Goal: Check status: Check status

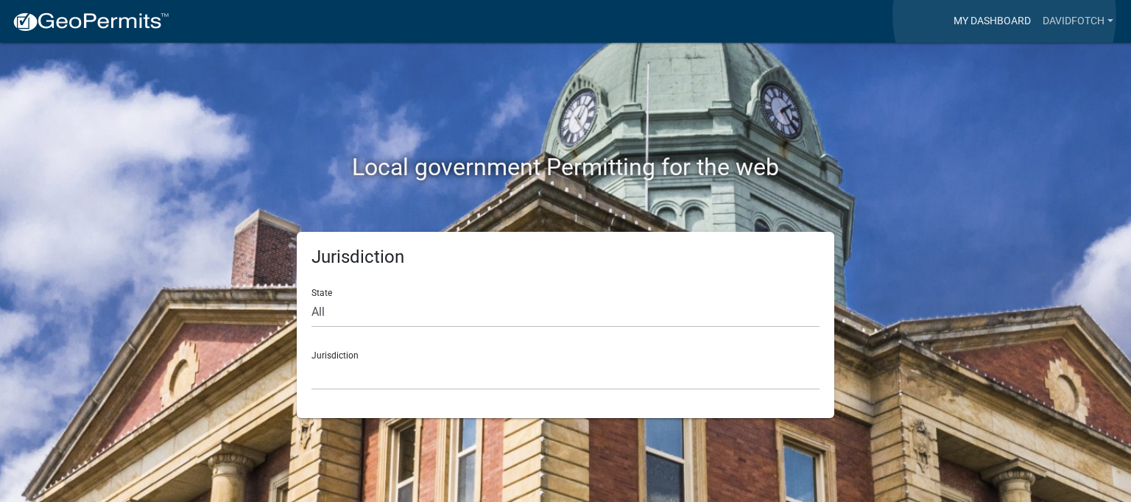
click at [1004, 15] on link "My Dashboard" at bounding box center [991, 21] width 89 height 28
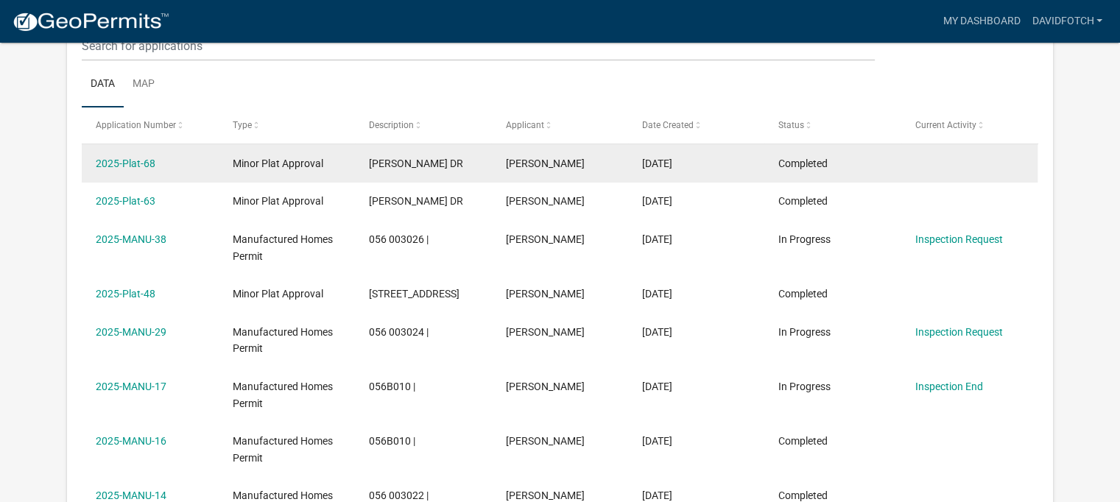
scroll to position [195, 0]
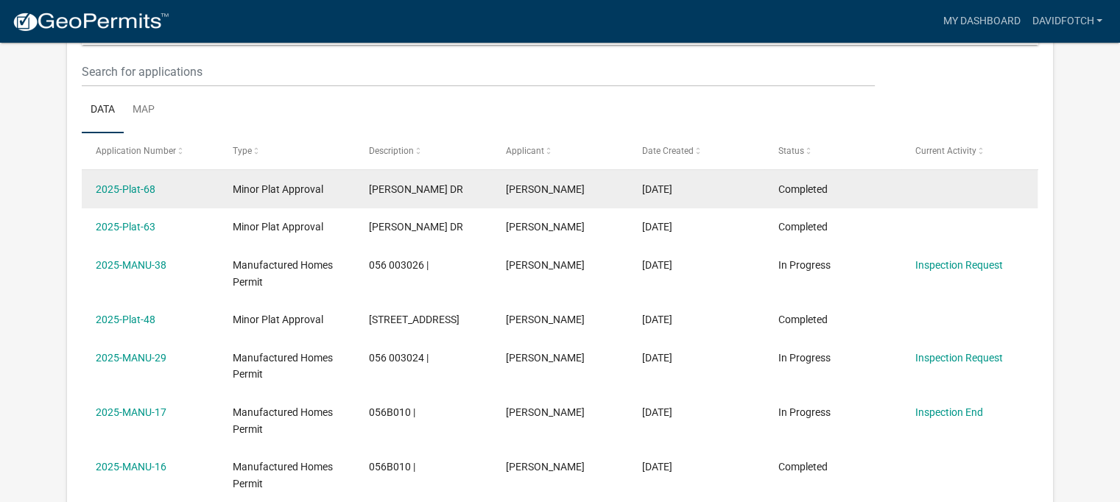
click at [405, 190] on span "THOMAS DR" at bounding box center [416, 189] width 94 height 12
click at [113, 191] on link "2025-Plat-68" at bounding box center [126, 189] width 60 height 12
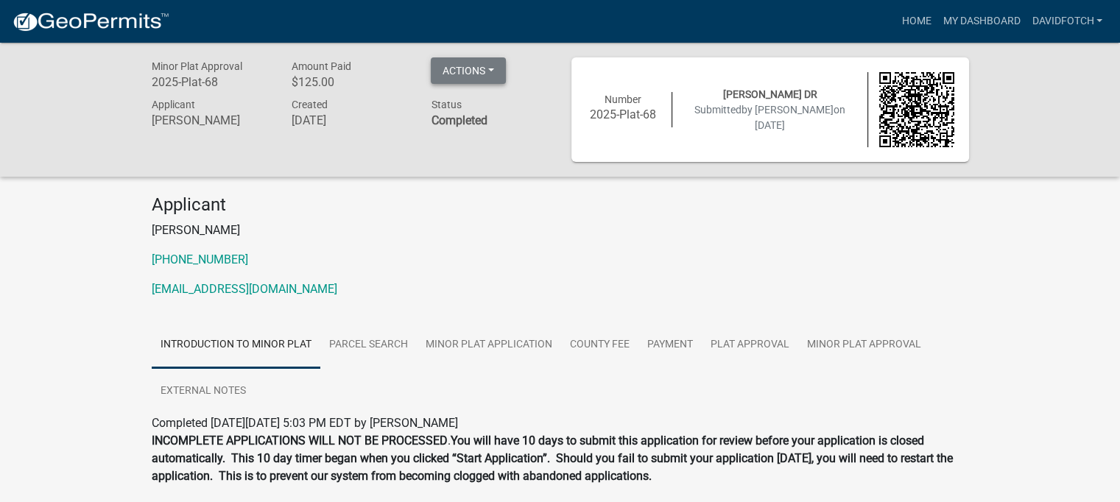
click at [473, 66] on button "Actions" at bounding box center [468, 70] width 75 height 27
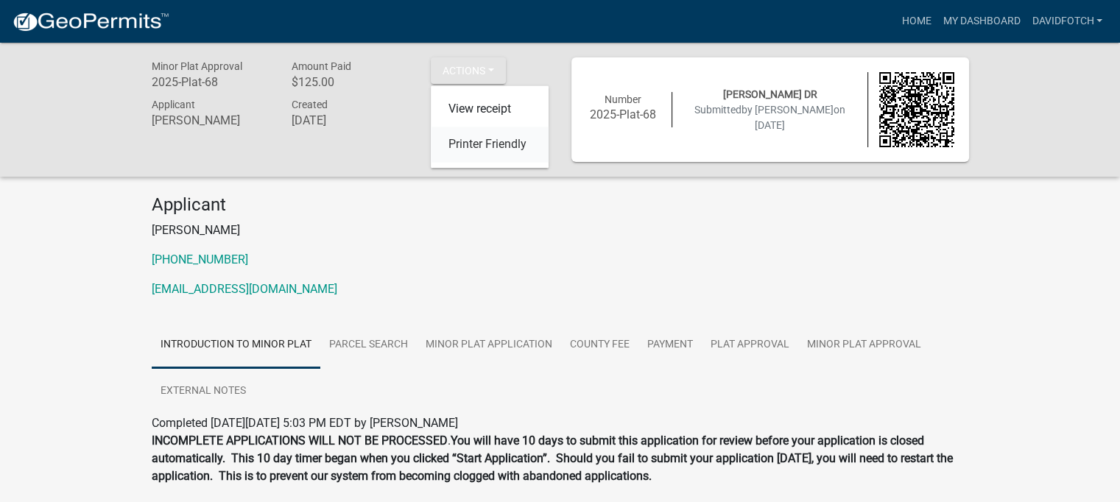
click at [470, 148] on link "Printer Friendly" at bounding box center [490, 144] width 118 height 35
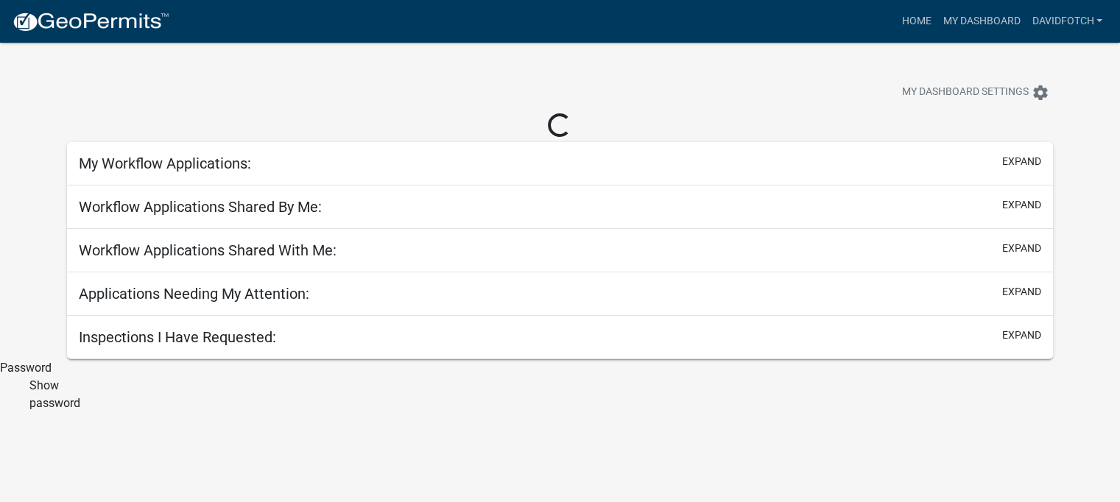
scroll to position [43, 0]
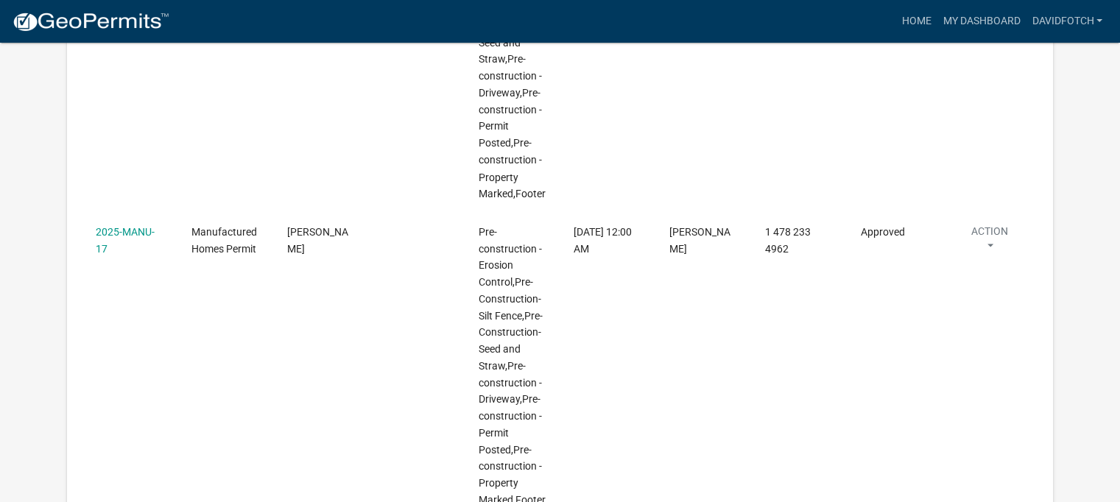
scroll to position [2330, 0]
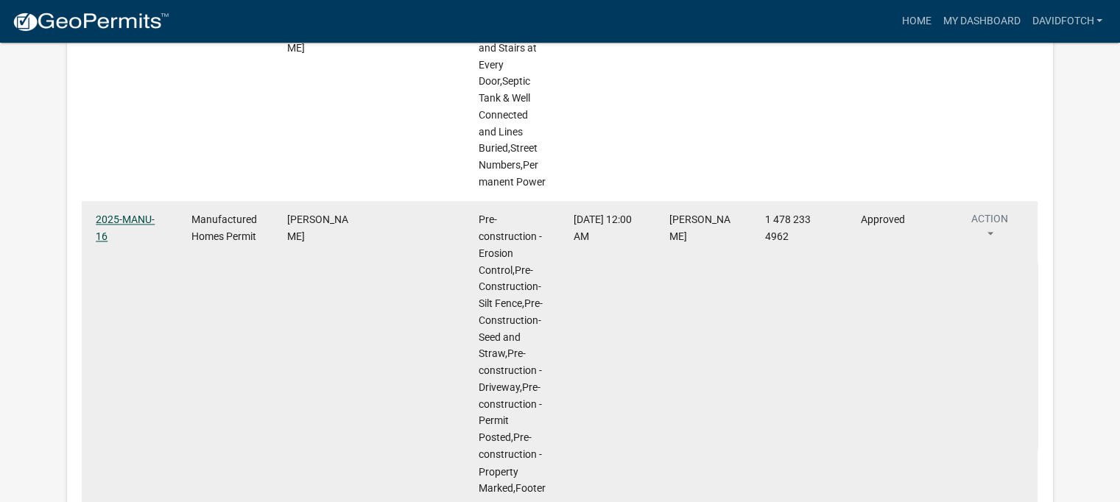
click at [112, 218] on link "2025-MANU-16" at bounding box center [125, 227] width 59 height 29
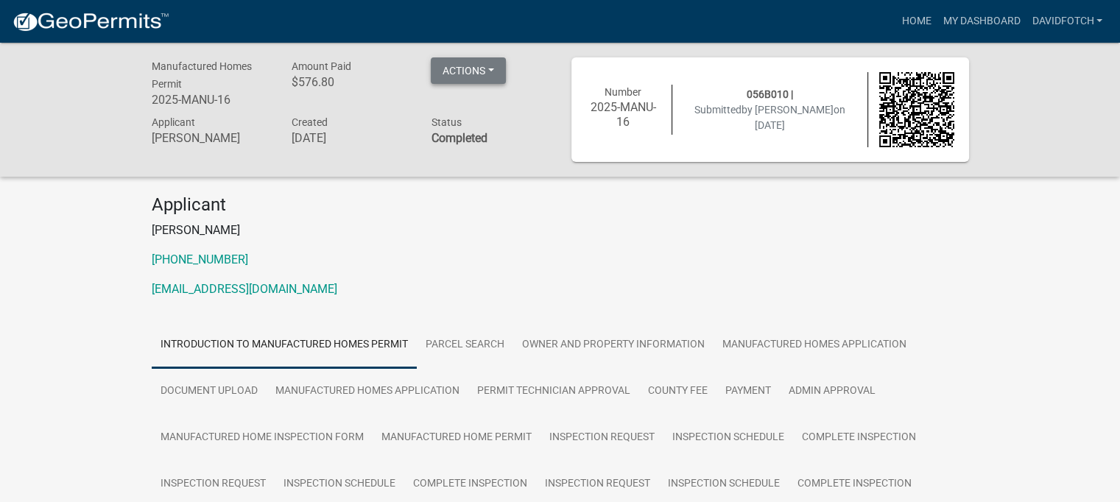
click at [465, 75] on button "Actions" at bounding box center [468, 70] width 75 height 27
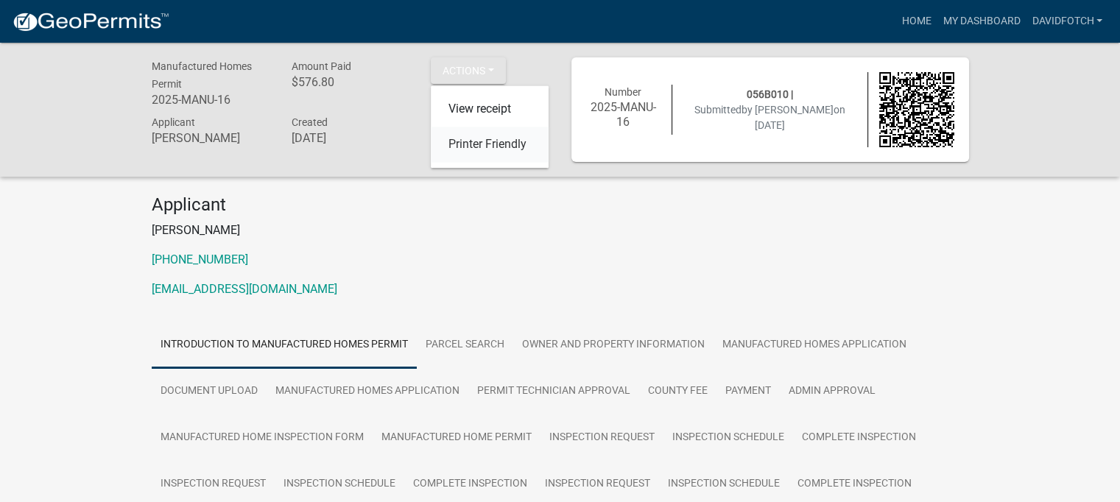
click at [464, 139] on link "Printer Friendly" at bounding box center [490, 144] width 118 height 35
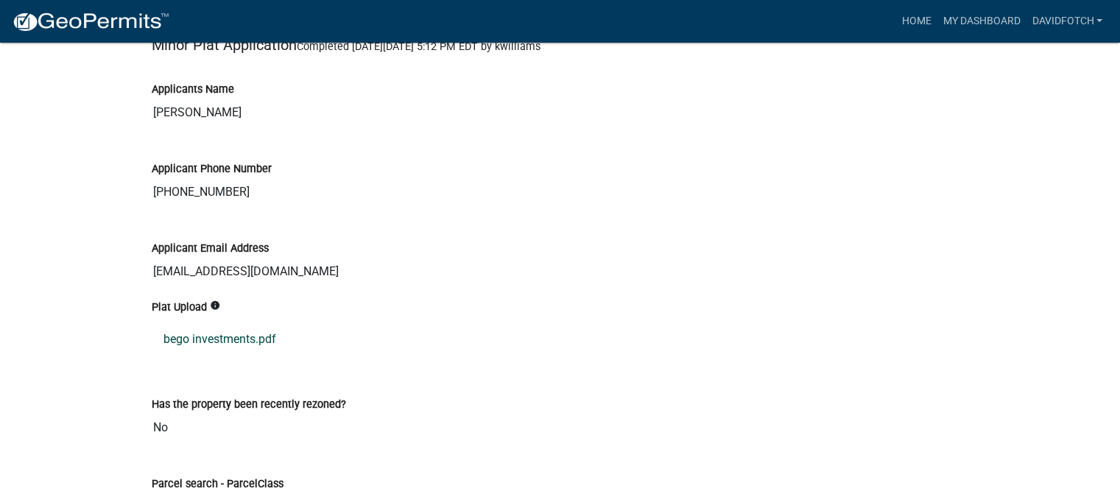
scroll to position [589, 0]
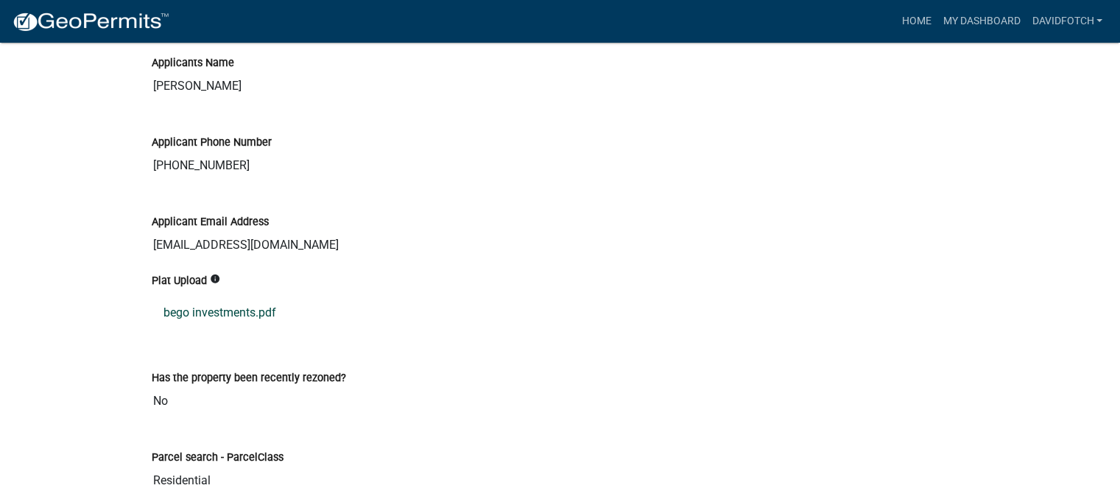
click at [195, 309] on link "bego investments.pdf" at bounding box center [560, 312] width 817 height 35
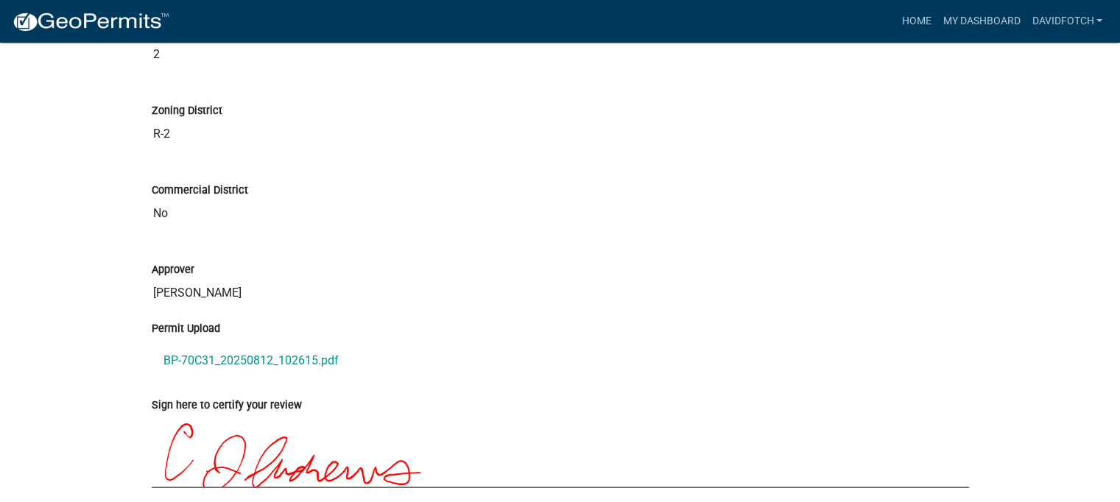
scroll to position [3018, 0]
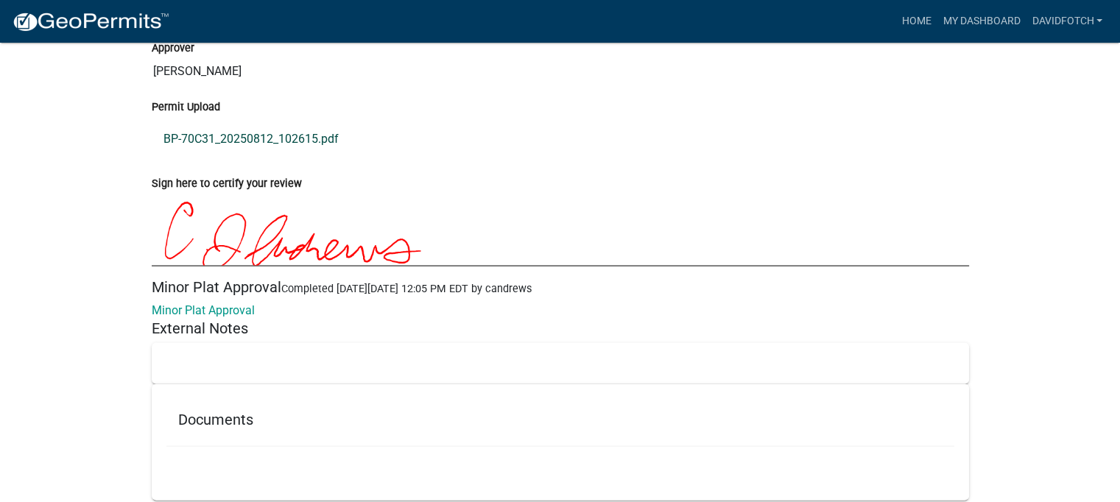
click at [243, 132] on link "BP-70C31_20250812_102615.pdf" at bounding box center [560, 138] width 817 height 35
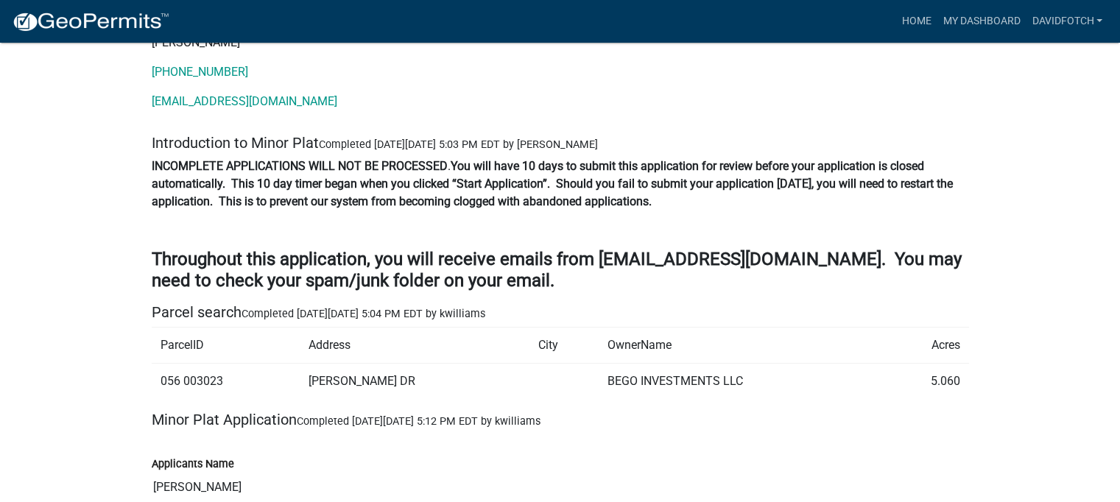
scroll to position [0, 0]
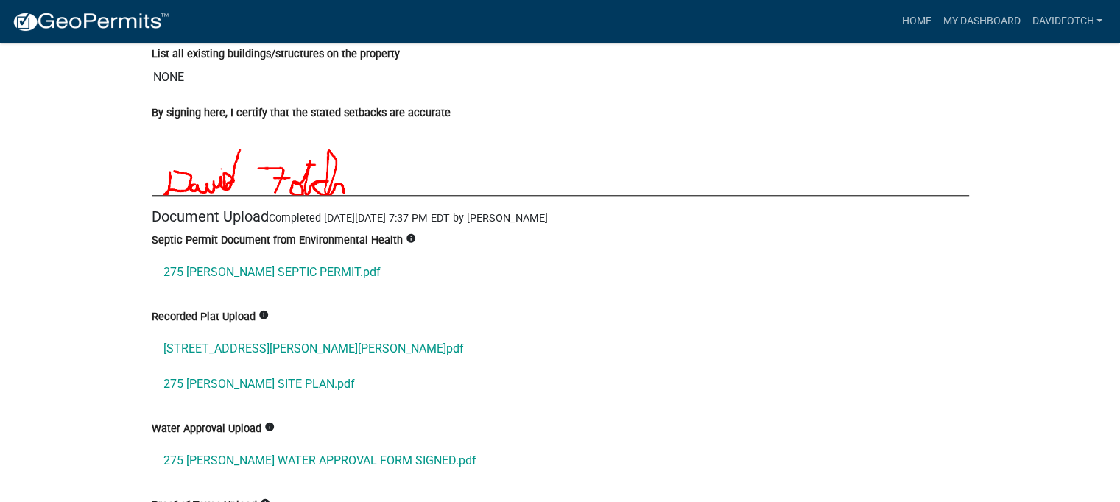
scroll to position [7078, 0]
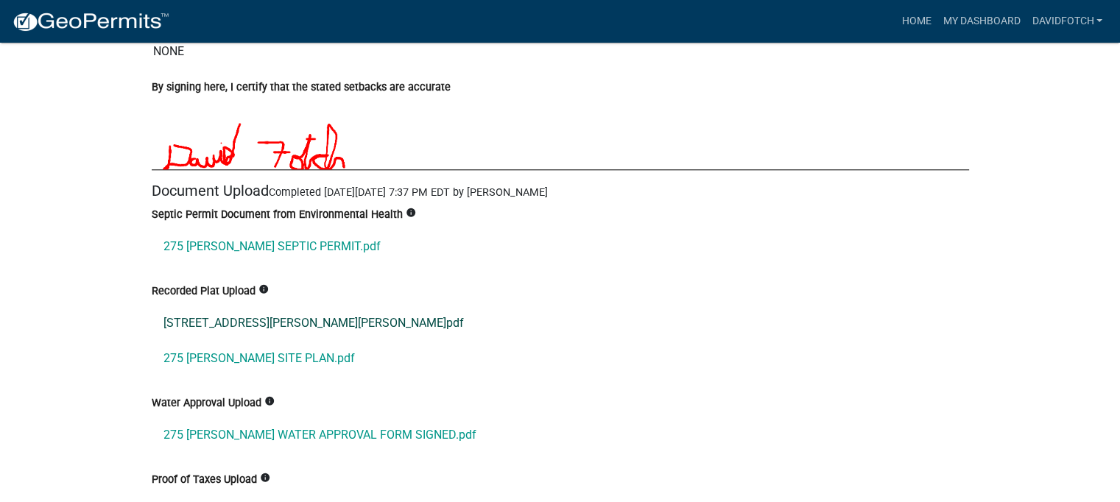
click at [222, 306] on link "[STREET_ADDRESS][PERSON_NAME][PERSON_NAME]pdf" at bounding box center [560, 322] width 817 height 35
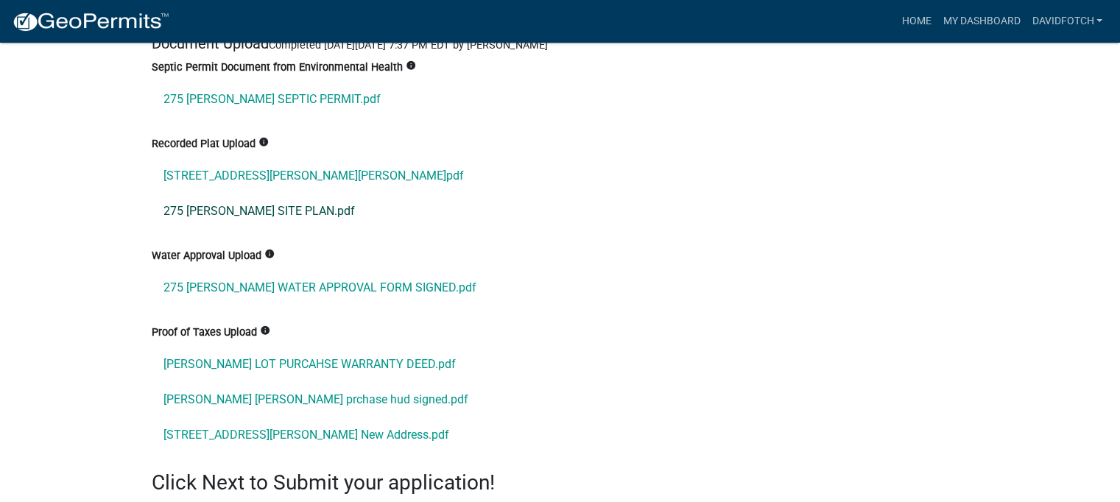
scroll to position [7299, 0]
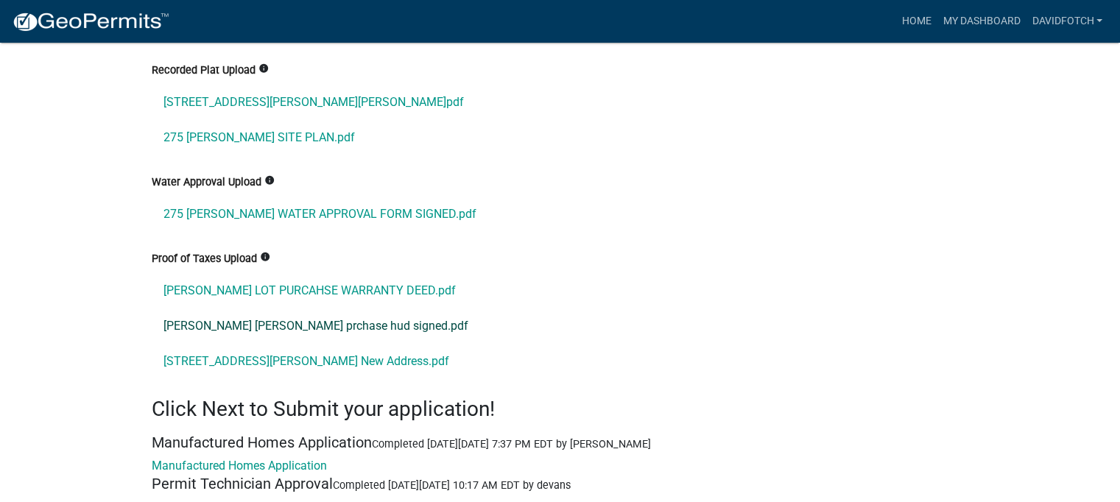
click at [262, 310] on link "napier lott prchase hud signed.pdf" at bounding box center [560, 325] width 817 height 35
click at [252, 344] on link "275 Napier Rd New Address.pdf" at bounding box center [560, 361] width 817 height 35
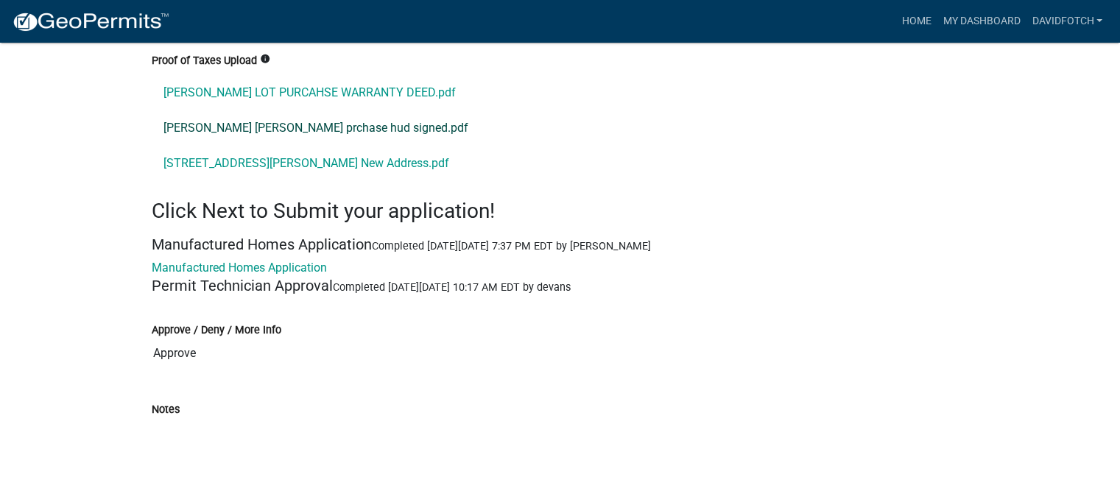
scroll to position [7520, 0]
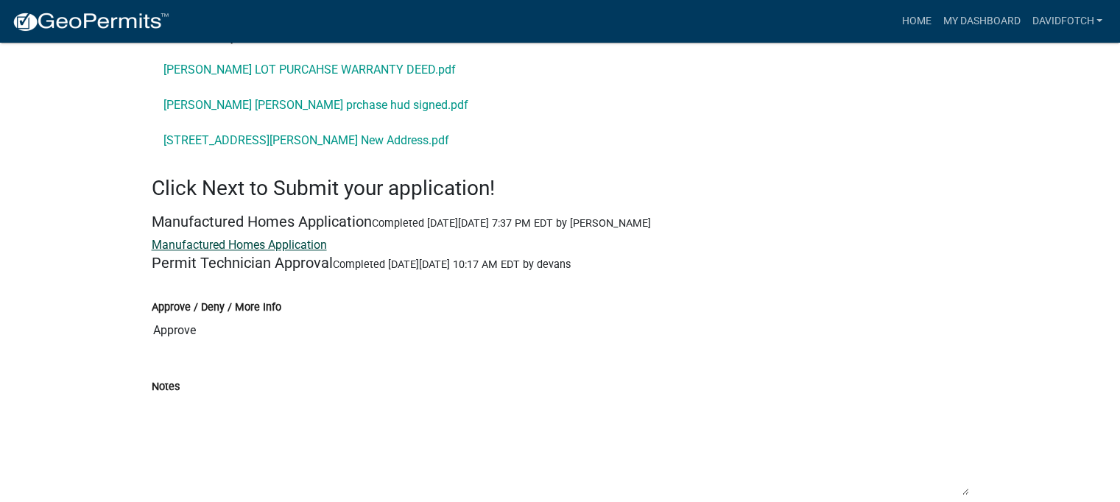
click at [287, 238] on link "Manufactured Homes Application" at bounding box center [239, 245] width 175 height 14
